Goal: Task Accomplishment & Management: Use online tool/utility

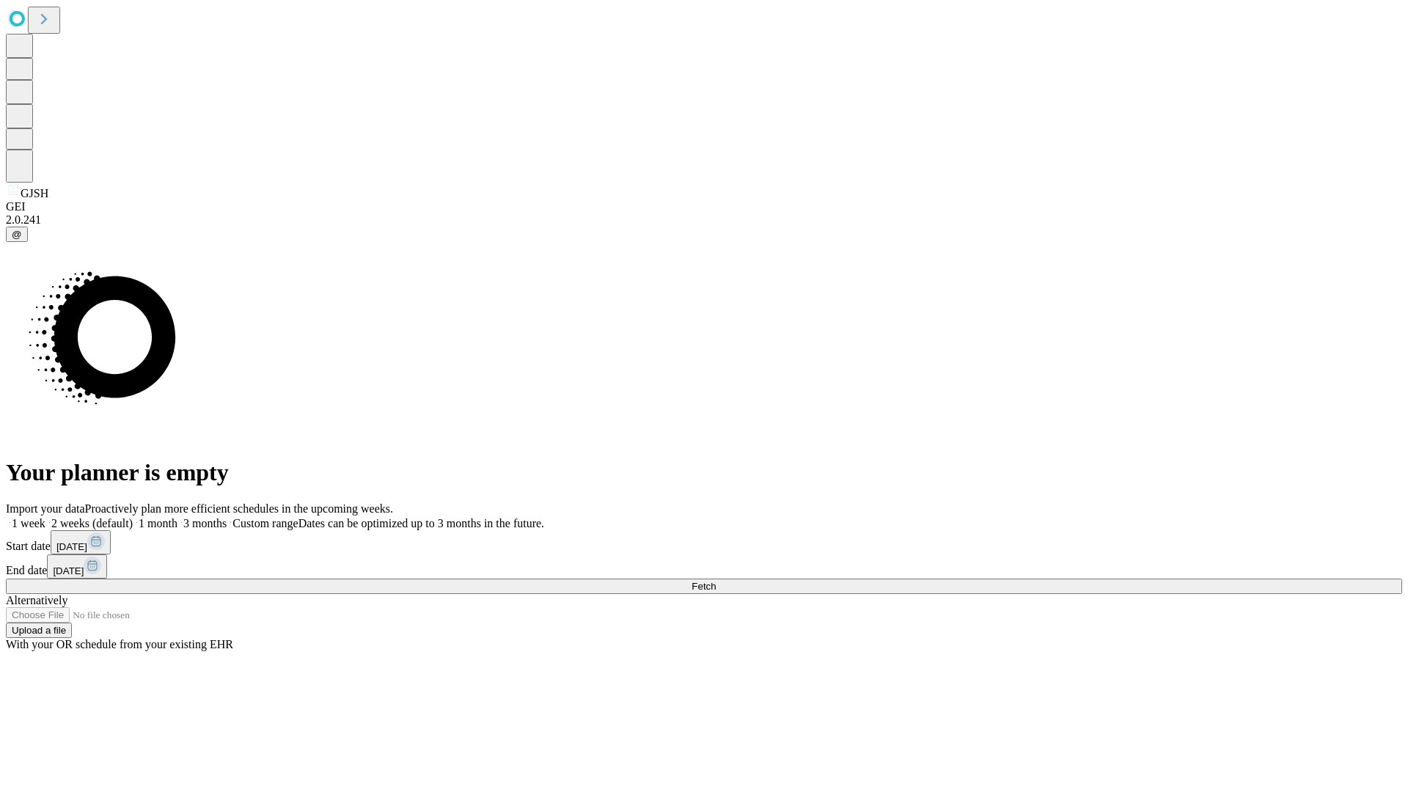
click at [716, 581] on span "Fetch" at bounding box center [704, 586] width 24 height 11
